Goal: Task Accomplishment & Management: Manage account settings

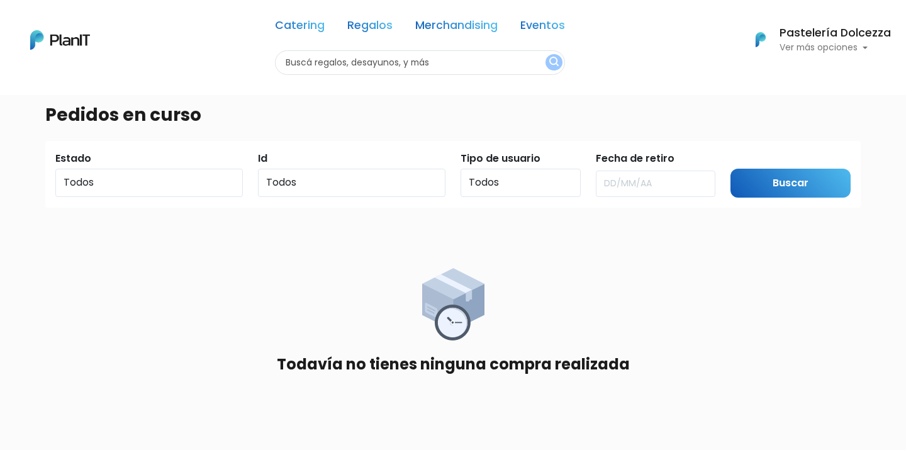
click at [866, 45] on p "Ver más opciones" at bounding box center [835, 47] width 111 height 9
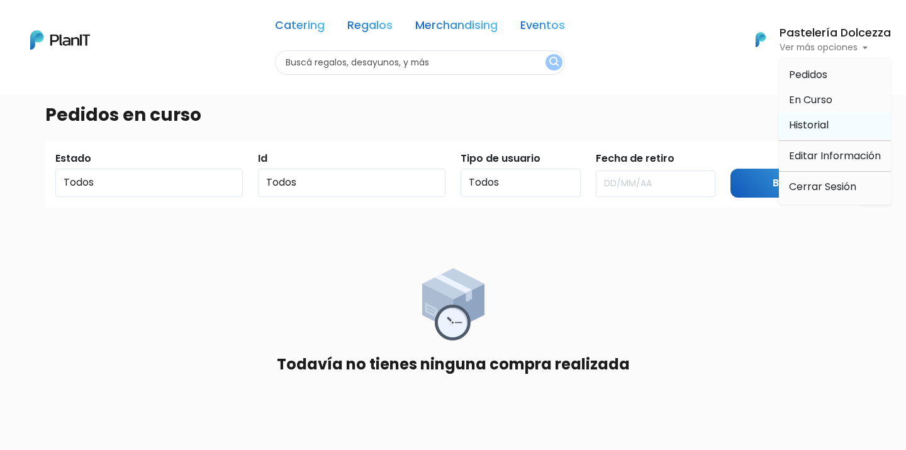
click at [846, 121] on link "Historial" at bounding box center [835, 125] width 112 height 25
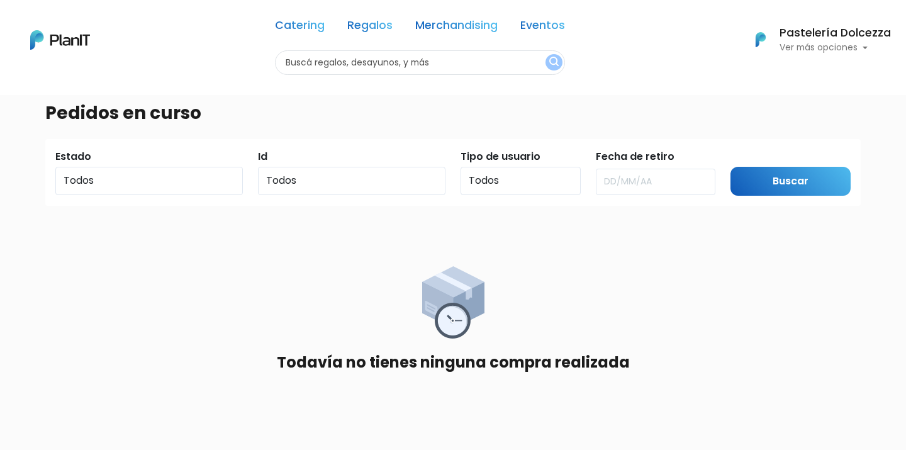
scroll to position [4, 0]
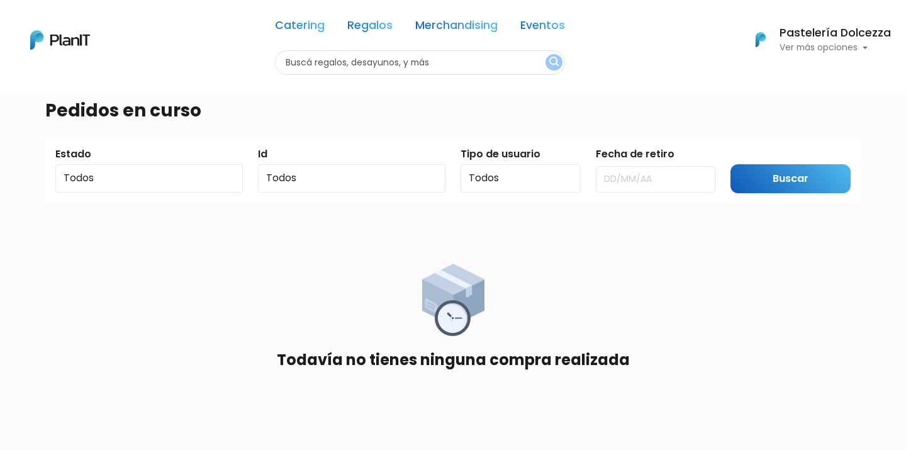
click at [845, 33] on h6 "Pastelería Dolcezza" at bounding box center [835, 33] width 111 height 11
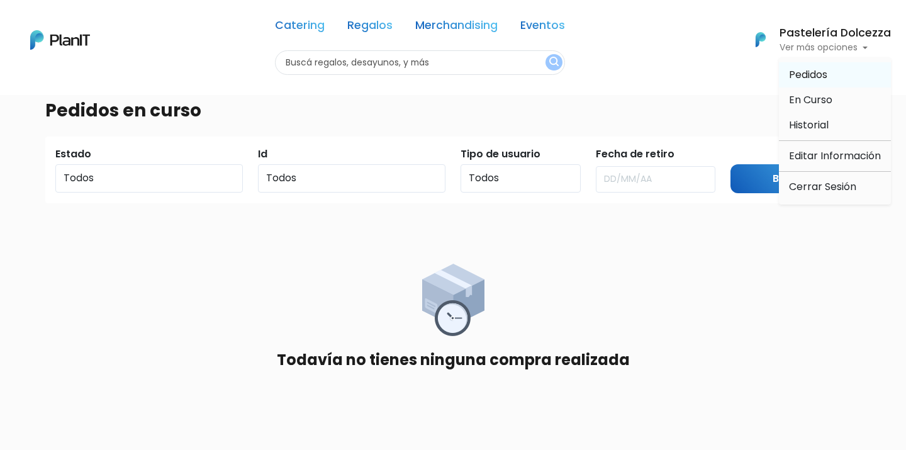
click at [813, 75] on span "Pedidos" at bounding box center [808, 74] width 38 height 14
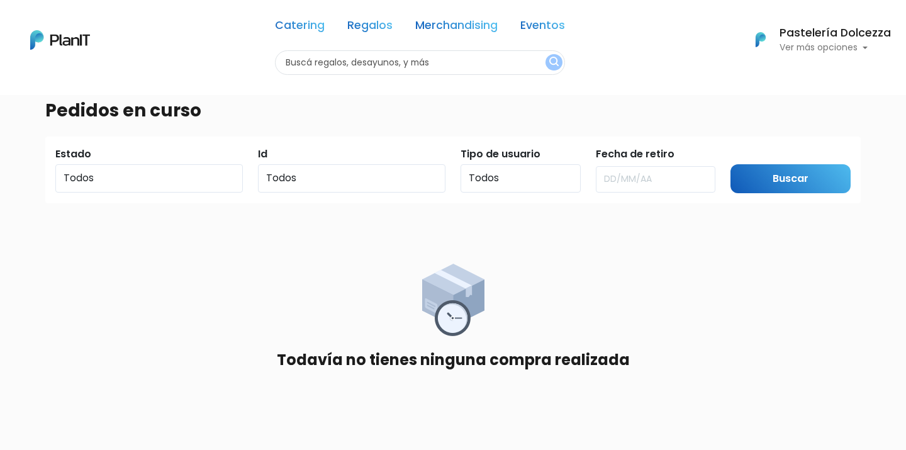
click at [801, 51] on p "Ver más opciones" at bounding box center [835, 47] width 111 height 9
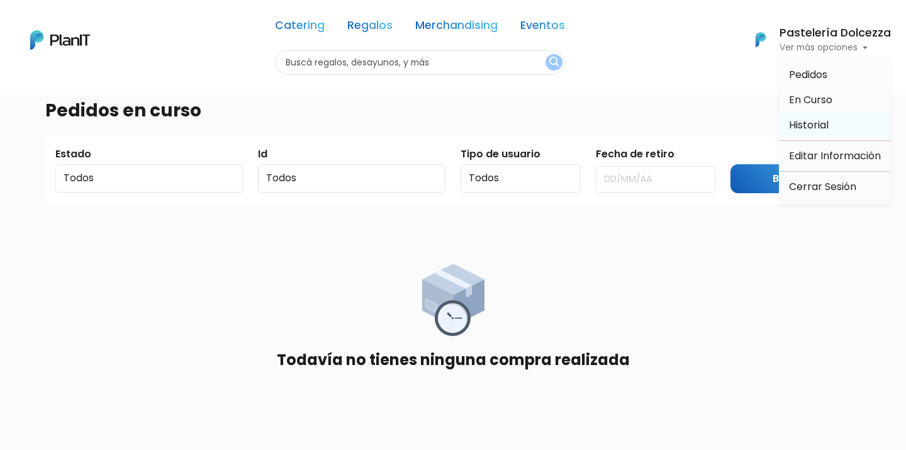
click at [806, 129] on span "Historial" at bounding box center [809, 125] width 40 height 14
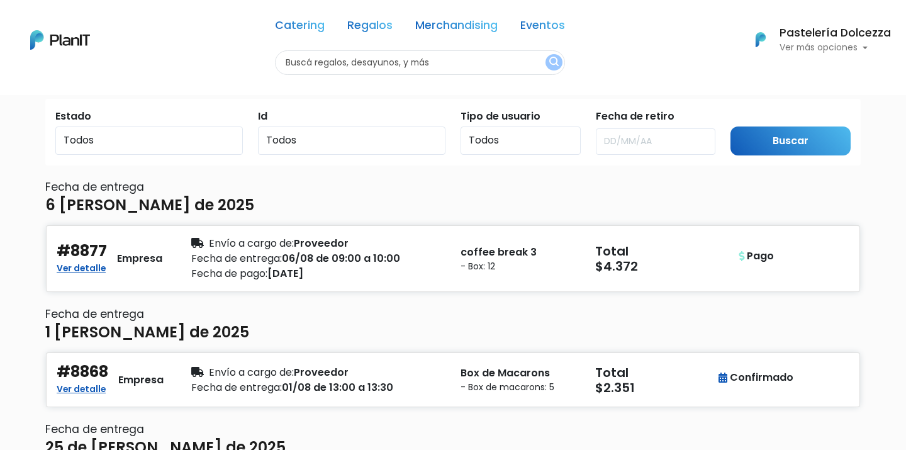
scroll to position [115, 0]
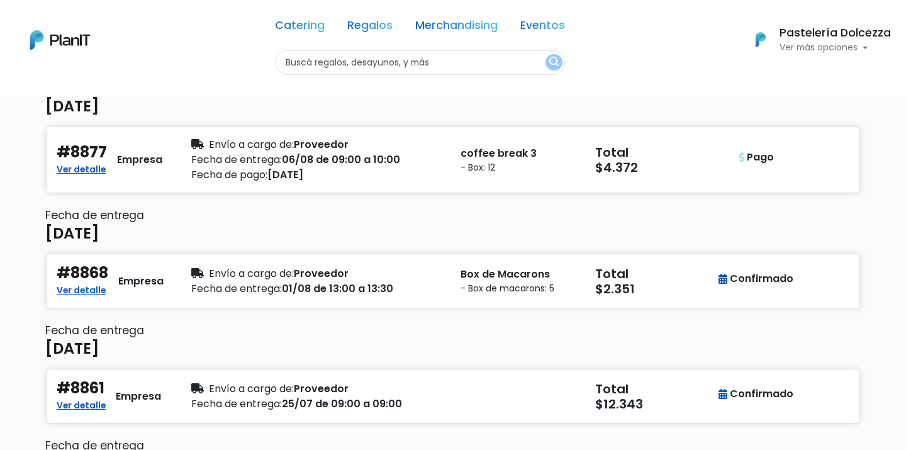
scroll to position [142, 0]
